Goal: Navigation & Orientation: Find specific page/section

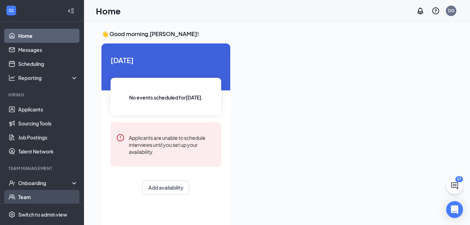
click at [24, 196] on link "Team" at bounding box center [48, 197] width 60 height 14
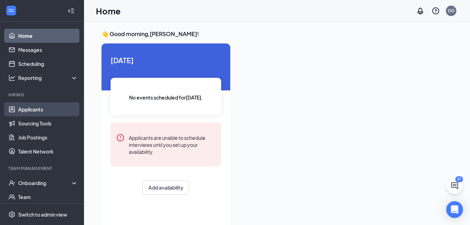
click at [42, 109] on link "Applicants" at bounding box center [48, 109] width 60 height 14
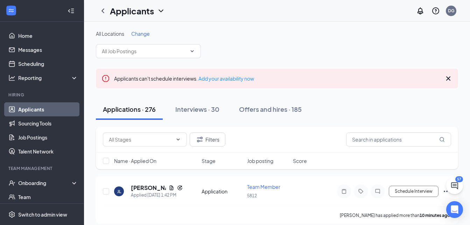
click at [448, 76] on icon "Cross" at bounding box center [448, 78] width 8 height 8
